Goal: Task Accomplishment & Management: Manage account settings

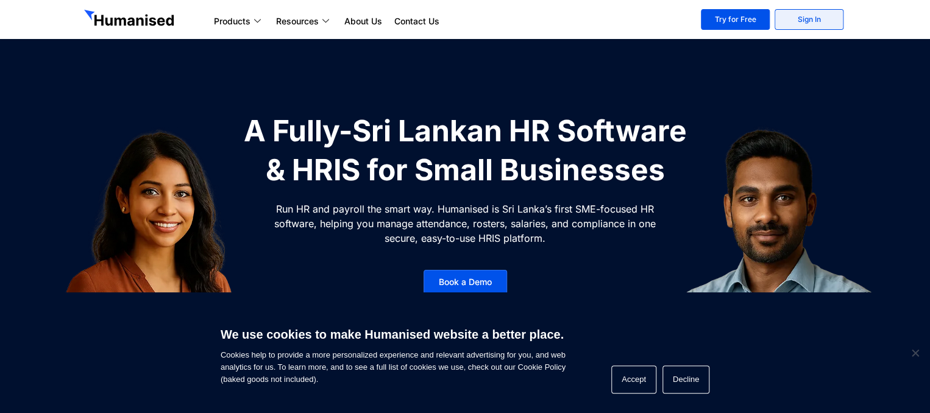
click at [806, 21] on link "Sign In" at bounding box center [808, 19] width 69 height 21
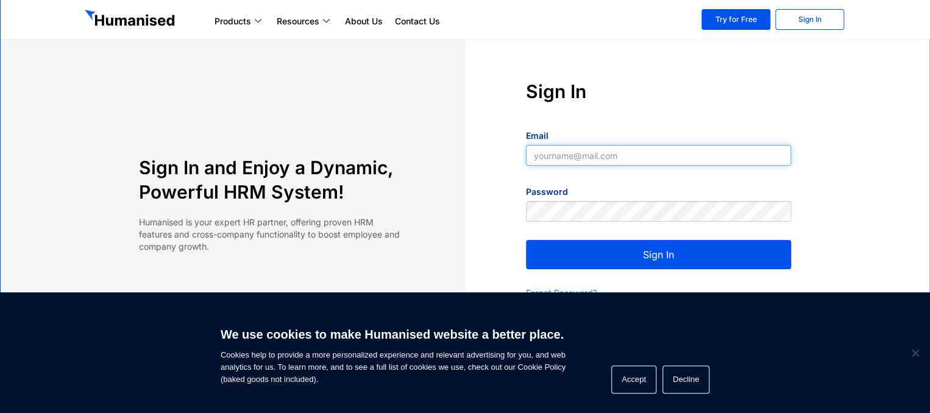
type input "[EMAIL_ADDRESS][DOMAIN_NAME]"
click at [665, 258] on button "Sign In" at bounding box center [658, 254] width 265 height 29
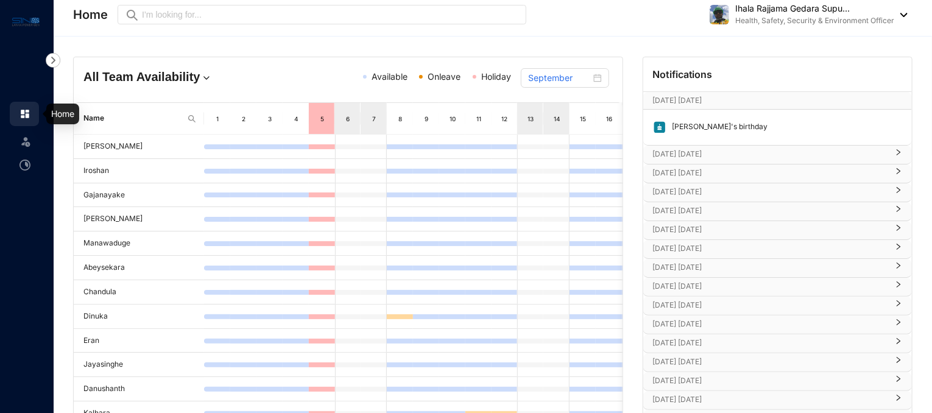
click at [21, 120] on link at bounding box center [34, 114] width 30 height 12
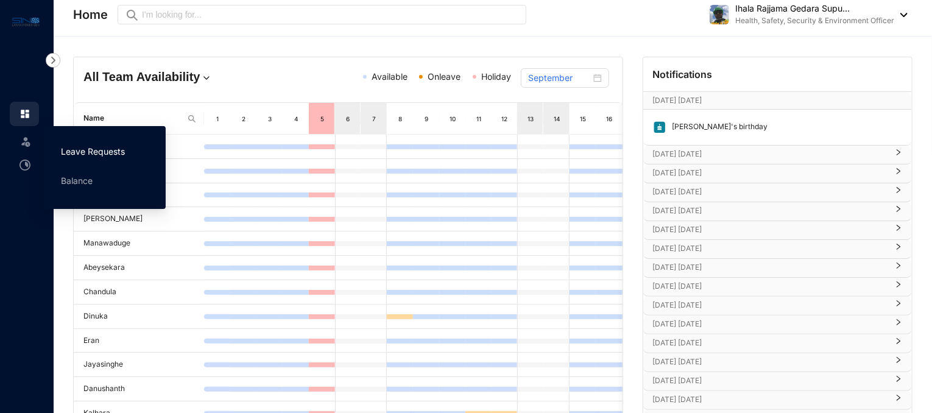
click at [66, 146] on link "Leave Requests" at bounding box center [93, 151] width 64 height 10
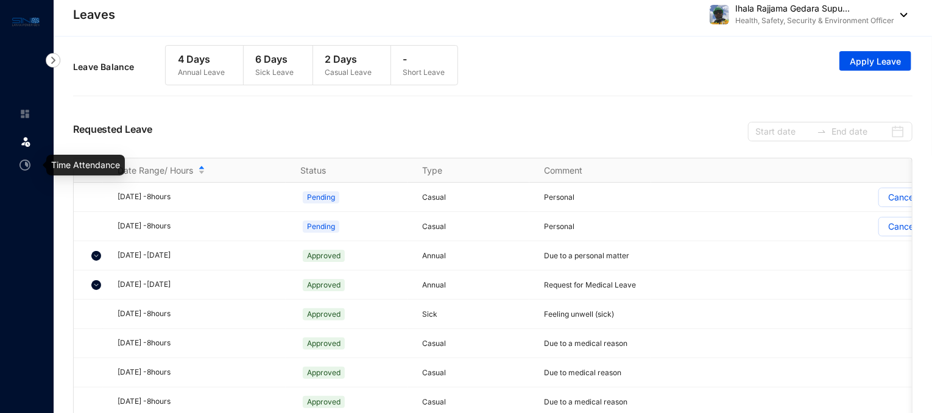
click at [22, 163] on img at bounding box center [24, 165] width 11 height 11
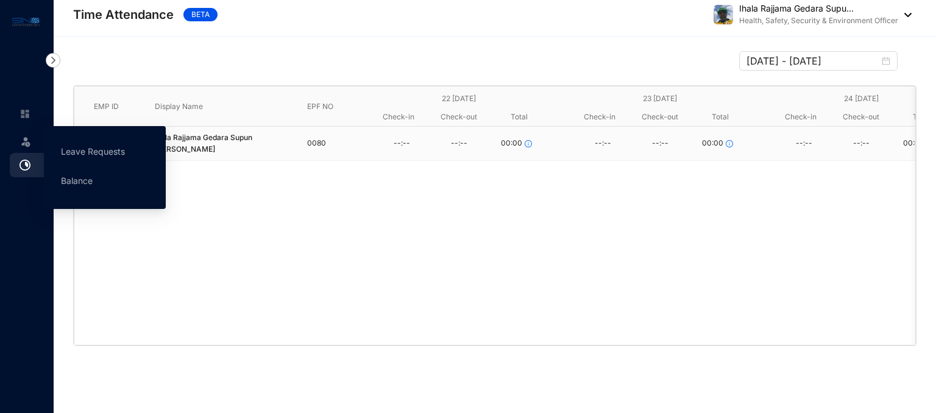
click at [22, 144] on img at bounding box center [25, 141] width 12 height 12
